Goal: Communication & Community: Share content

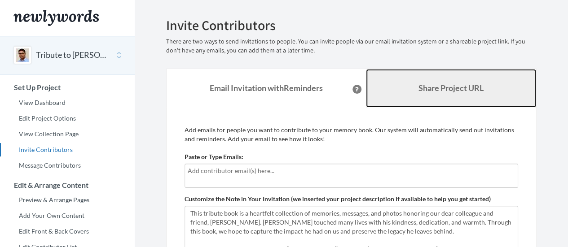
click at [379, 94] on link "Share Project URL" at bounding box center [451, 88] width 170 height 39
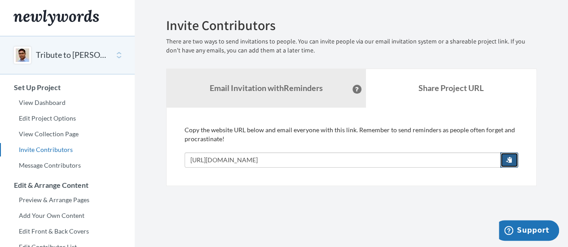
click at [507, 157] on span "button" at bounding box center [509, 160] width 6 height 6
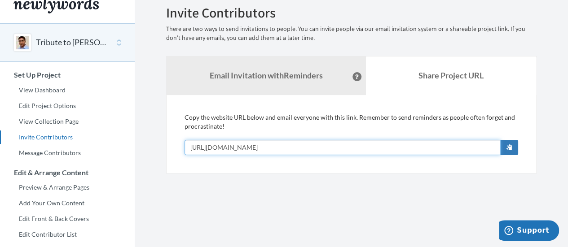
scroll to position [14, 0]
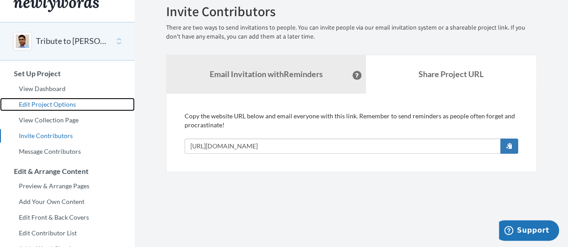
click at [71, 104] on link "Edit Project Options" at bounding box center [67, 104] width 135 height 13
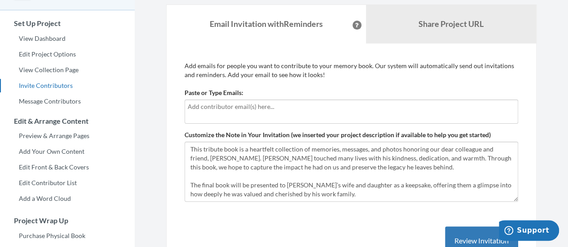
scroll to position [65, 0]
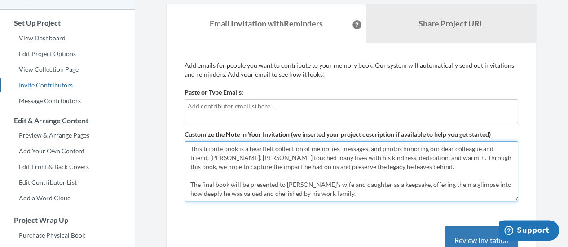
click at [404, 157] on textarea "This tribute book is a heartfelt collection of memories, messages, and photos h…" at bounding box center [350, 171] width 333 height 60
click at [389, 167] on textarea "This tribute book is a heartfelt collection of memories, messages, and photos h…" at bounding box center [350, 171] width 333 height 60
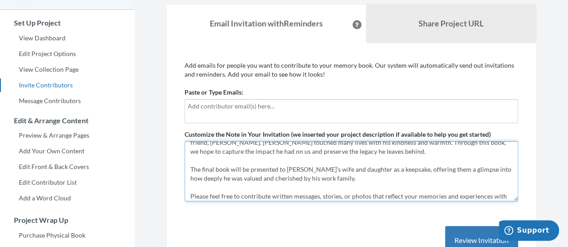
scroll to position [26, 0]
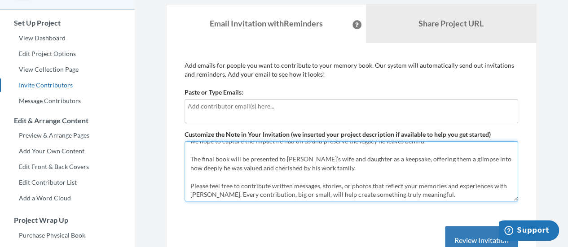
click at [339, 169] on textarea "This tribute book is a heartfelt collection of memories, messages, and photos h…" at bounding box center [350, 171] width 333 height 60
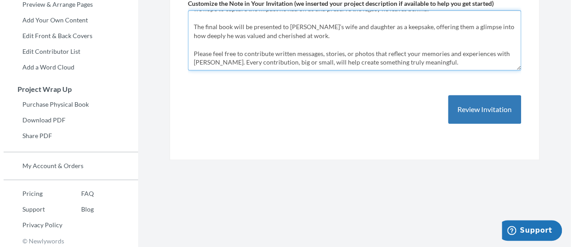
scroll to position [198, 0]
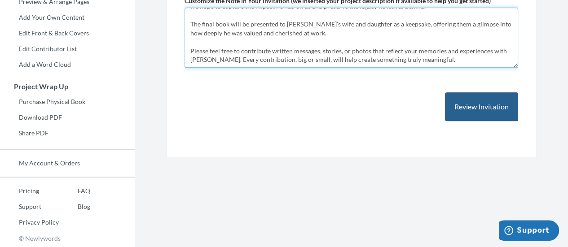
type textarea "This tribute book is a heartfelt collection of memories, messages, and photos h…"
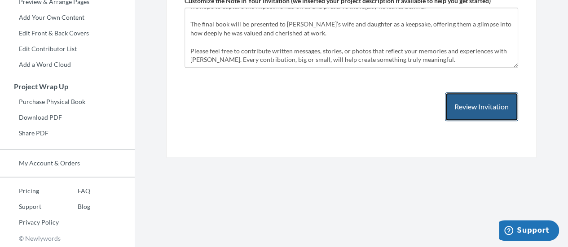
click at [460, 109] on button "Review Invitation" at bounding box center [481, 106] width 73 height 29
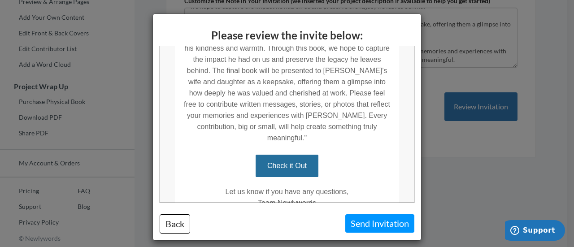
scroll to position [265, 0]
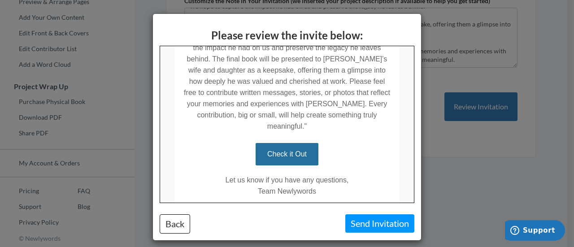
click at [294, 143] on link "Check it Out" at bounding box center [286, 154] width 63 height 22
click at [169, 218] on button "Back" at bounding box center [175, 223] width 31 height 19
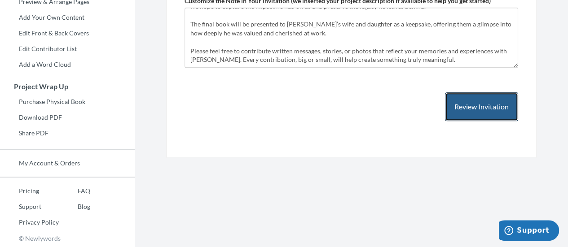
scroll to position [0, 0]
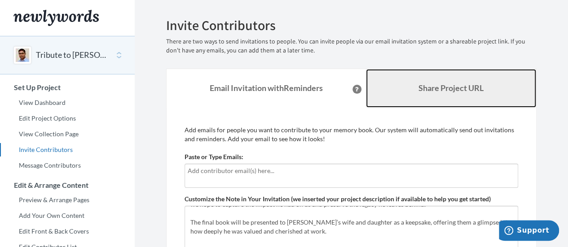
click at [419, 74] on link "Share Project URL" at bounding box center [451, 88] width 170 height 39
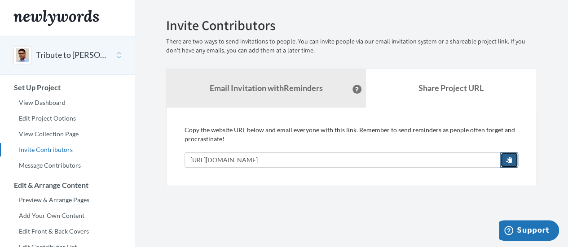
click at [507, 157] on span "button" at bounding box center [509, 160] width 6 height 6
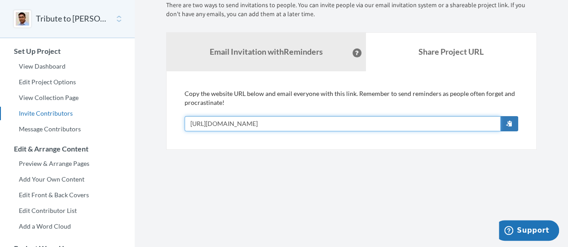
scroll to position [35, 0]
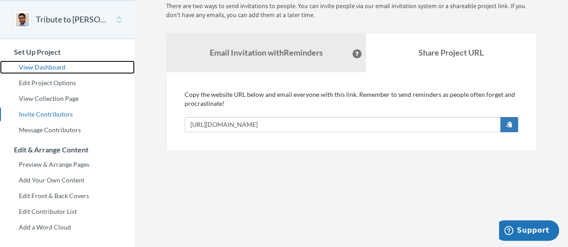
click at [48, 64] on link "View Dashboard" at bounding box center [67, 67] width 135 height 13
